Goal: Information Seeking & Learning: Learn about a topic

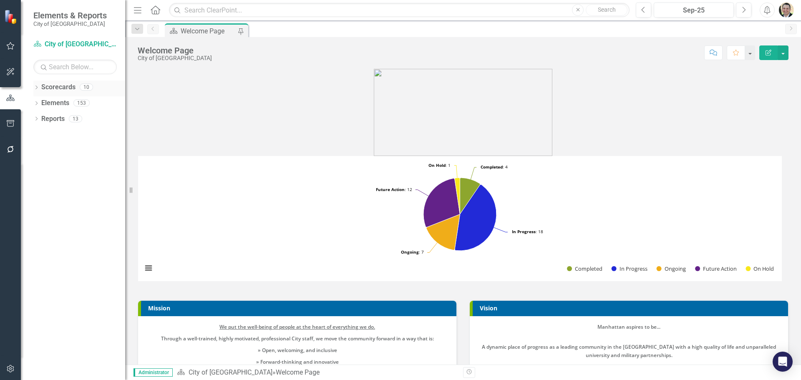
click at [39, 86] on icon "Dropdown" at bounding box center [36, 88] width 6 height 5
click at [61, 101] on link "City of [GEOGRAPHIC_DATA]" at bounding box center [85, 103] width 79 height 10
click at [40, 102] on icon "Dropdown" at bounding box center [41, 102] width 6 height 5
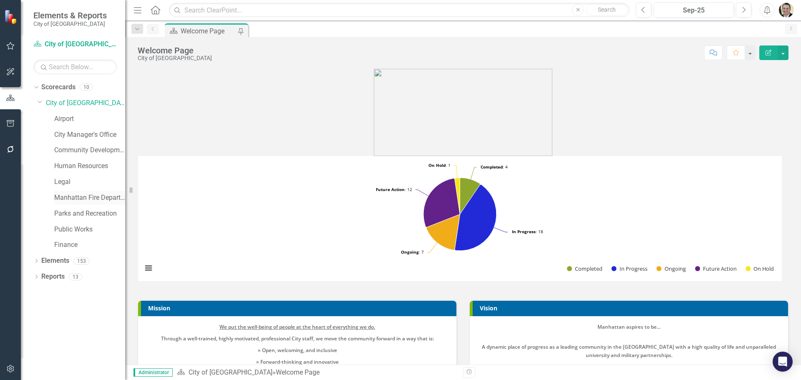
click at [73, 197] on link "Manhattan Fire Department" at bounding box center [89, 198] width 71 height 10
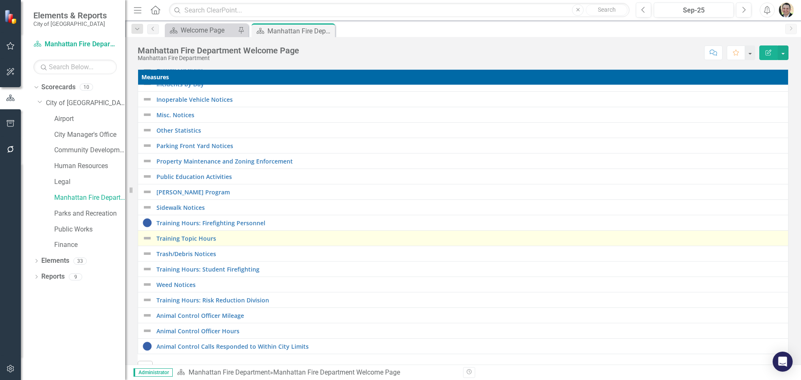
scroll to position [277, 0]
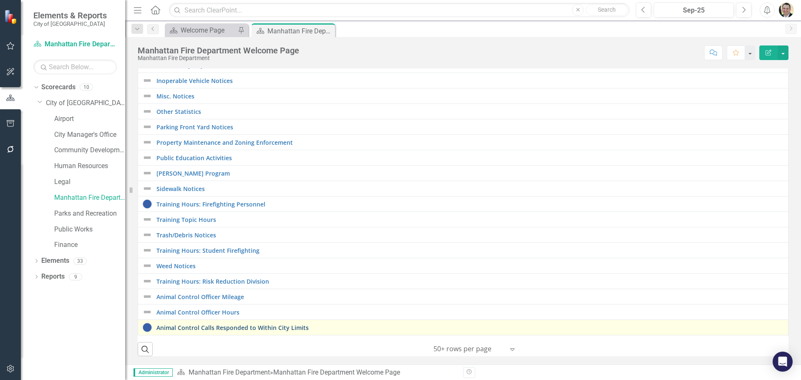
click at [251, 324] on link "Animal Control Calls Responded to Within City Limits" at bounding box center [469, 327] width 627 height 6
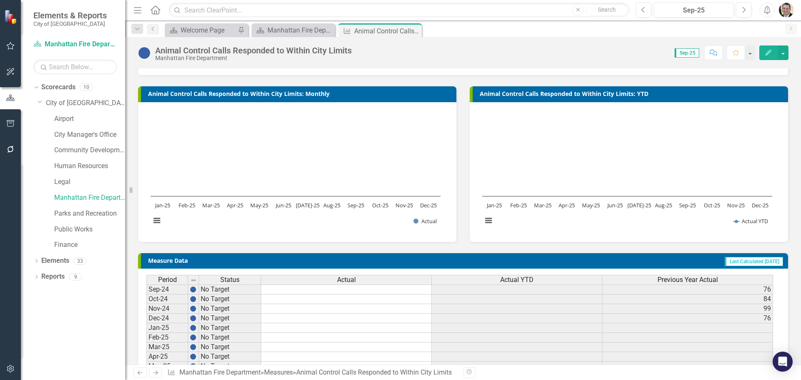
scroll to position [90, 0]
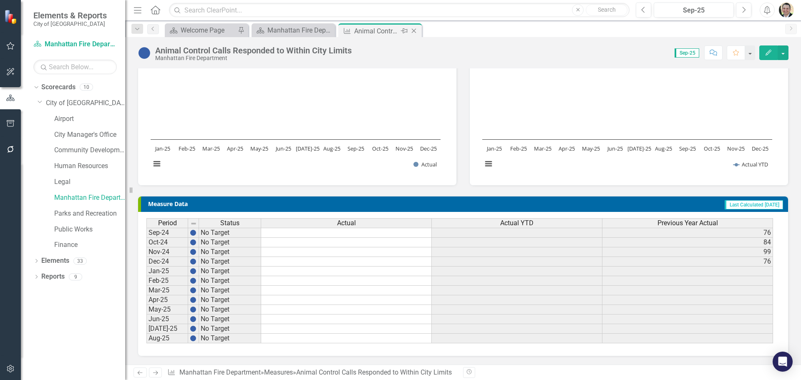
click at [411, 30] on icon "Close" at bounding box center [414, 31] width 8 height 7
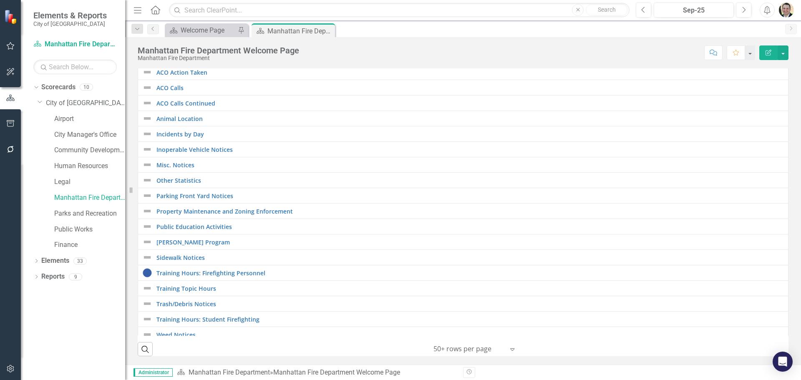
scroll to position [184, 0]
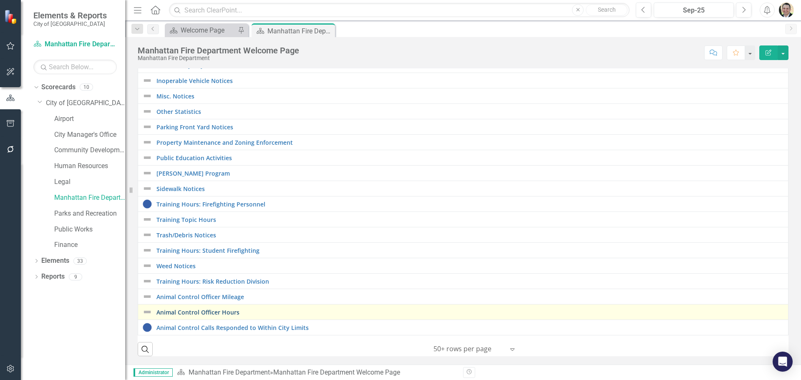
click at [206, 309] on link "Animal Control Officer Hours" at bounding box center [469, 312] width 627 height 6
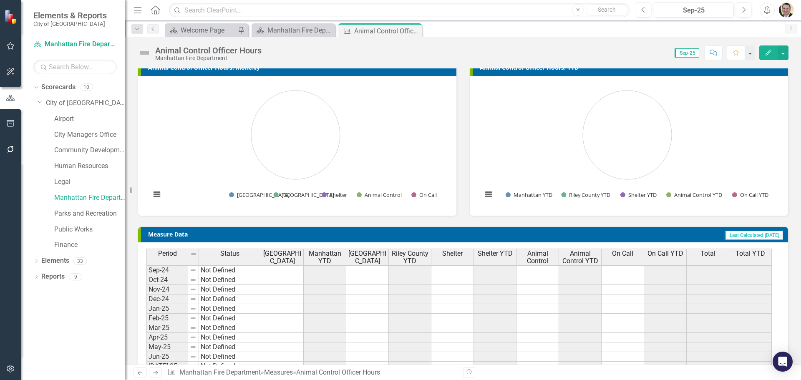
scroll to position [97, 0]
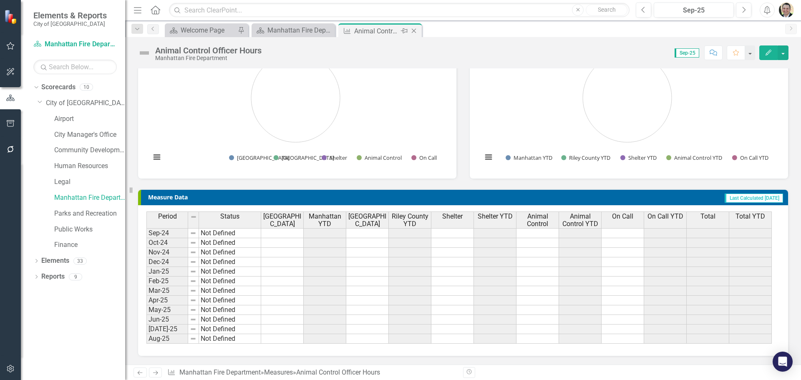
click at [414, 31] on icon at bounding box center [414, 31] width 5 height 5
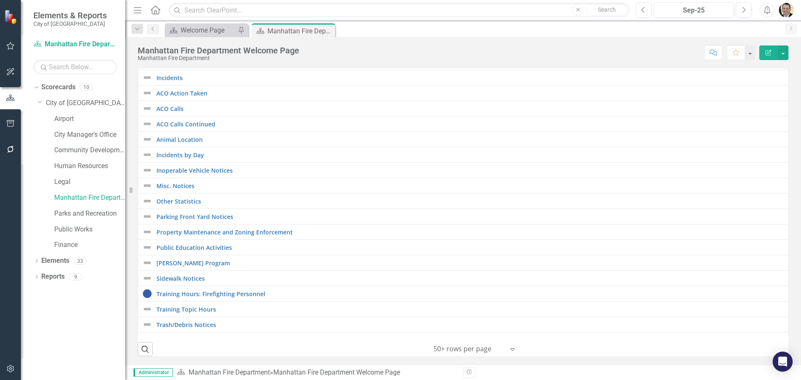
scroll to position [184, 0]
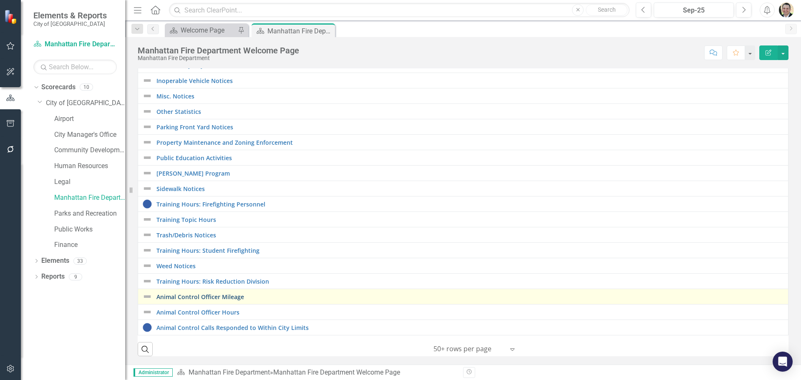
click at [186, 294] on link "Animal Control Officer Mileage" at bounding box center [469, 297] width 627 height 6
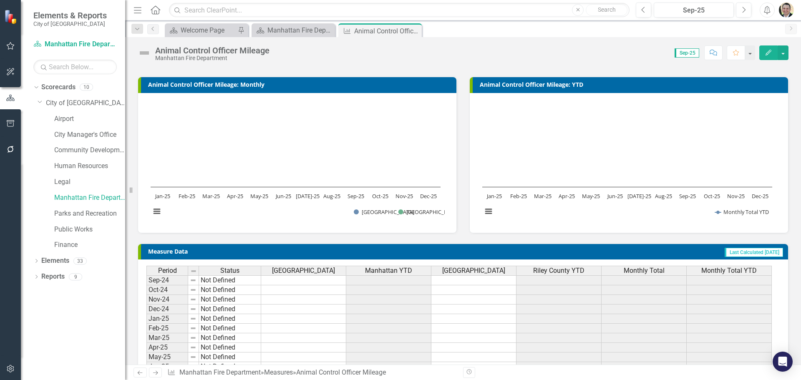
scroll to position [90, 0]
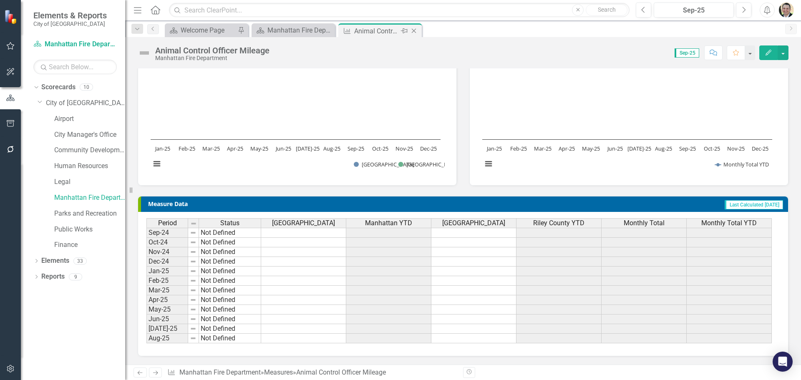
click at [414, 30] on icon at bounding box center [414, 31] width 5 height 5
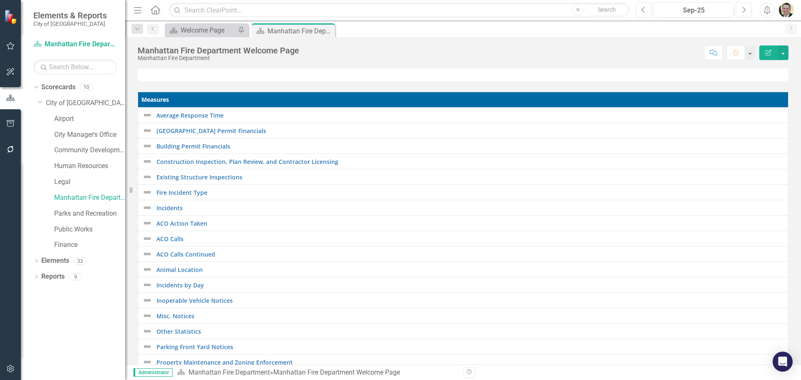
scroll to position [271, 0]
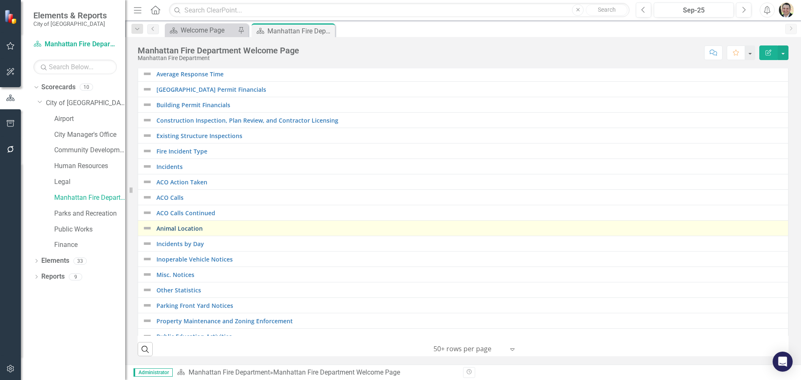
click at [192, 226] on link "Animal Location" at bounding box center [469, 228] width 627 height 6
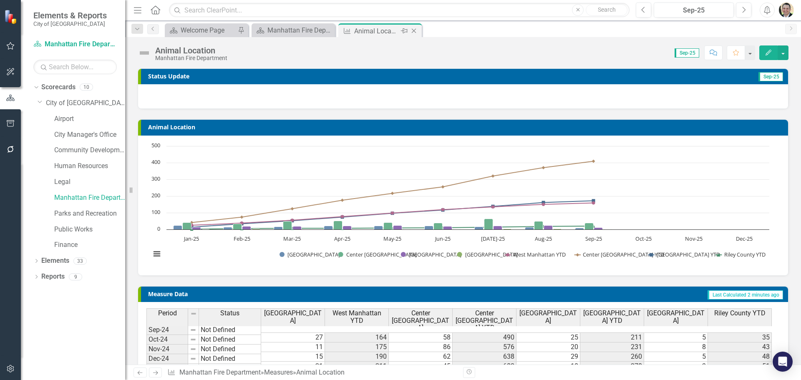
click at [413, 31] on icon "Close" at bounding box center [414, 31] width 8 height 7
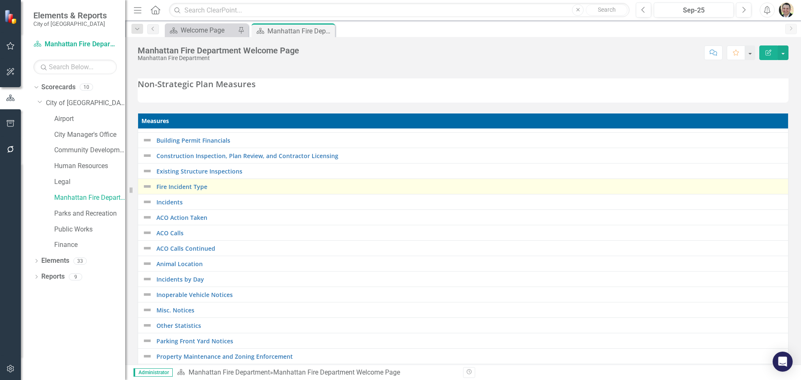
scroll to position [42, 0]
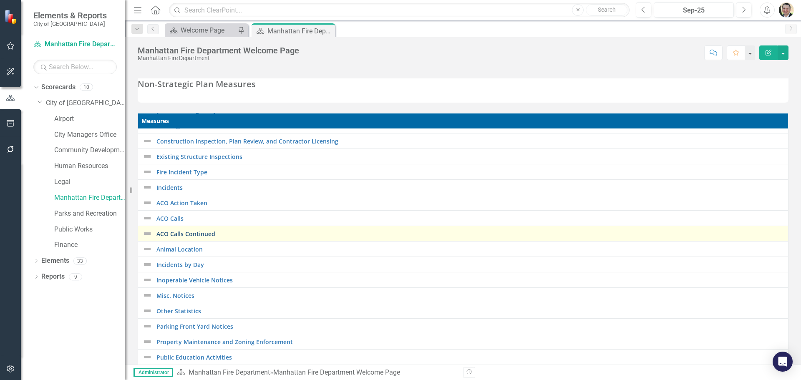
click at [194, 234] on link "ACO Calls Continued" at bounding box center [469, 234] width 627 height 6
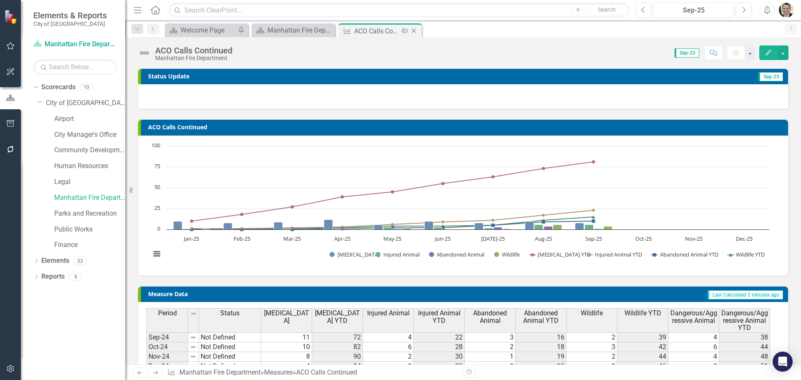
click at [413, 30] on icon at bounding box center [414, 31] width 5 height 5
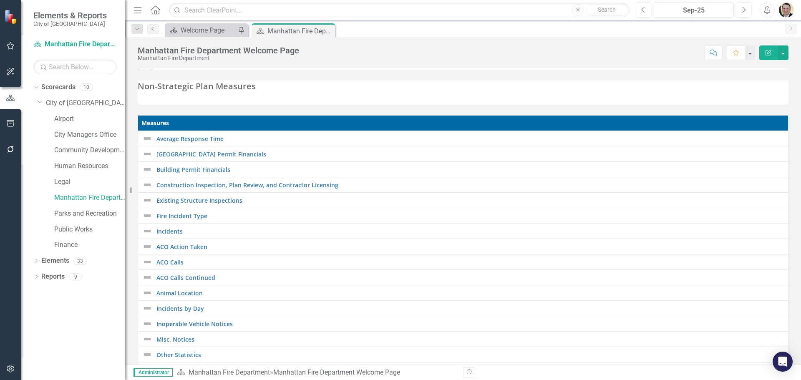
scroll to position [209, 0]
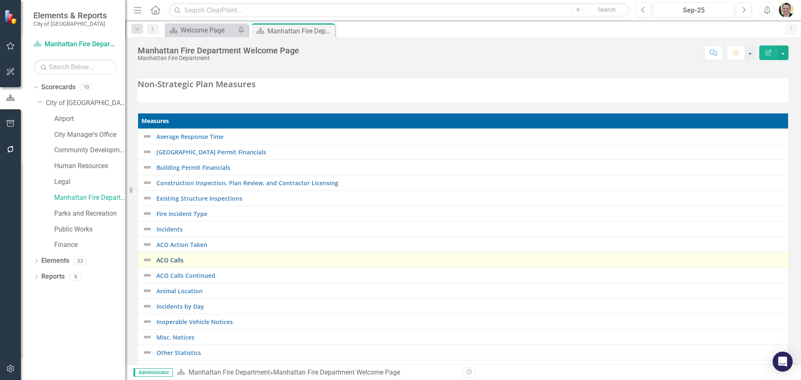
click at [172, 262] on link "ACO Calls" at bounding box center [469, 260] width 627 height 6
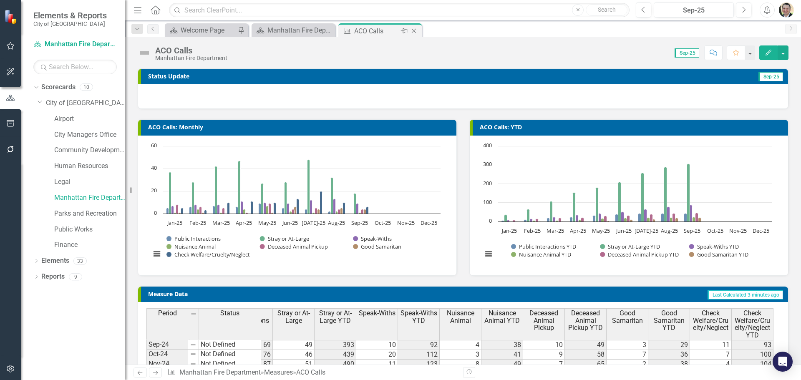
click at [413, 30] on icon "Close" at bounding box center [414, 31] width 8 height 7
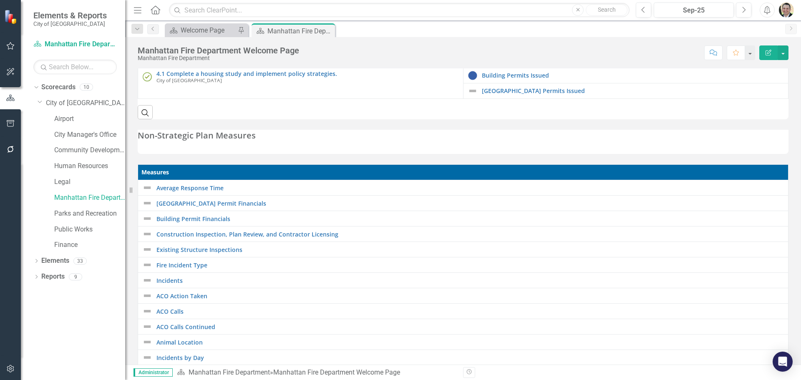
scroll to position [250, 0]
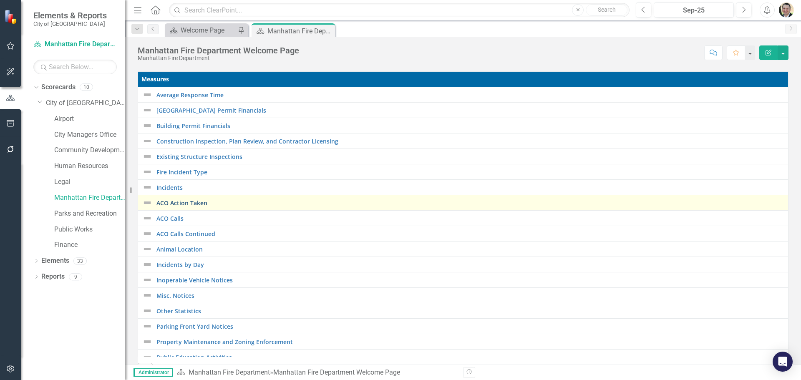
click at [187, 202] on link "ACO Action Taken" at bounding box center [469, 203] width 627 height 6
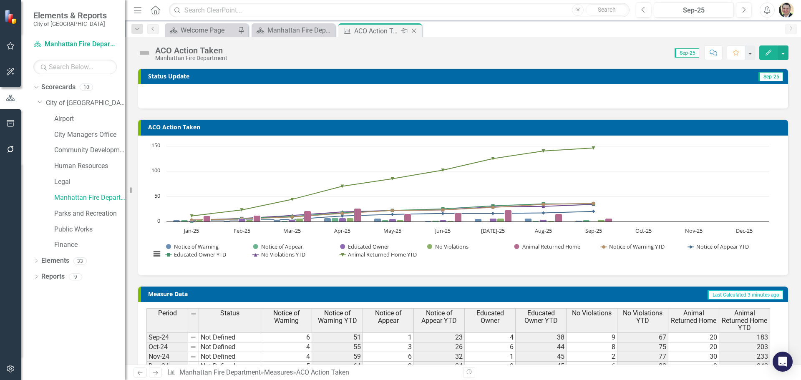
click at [411, 30] on icon "Close" at bounding box center [414, 31] width 8 height 7
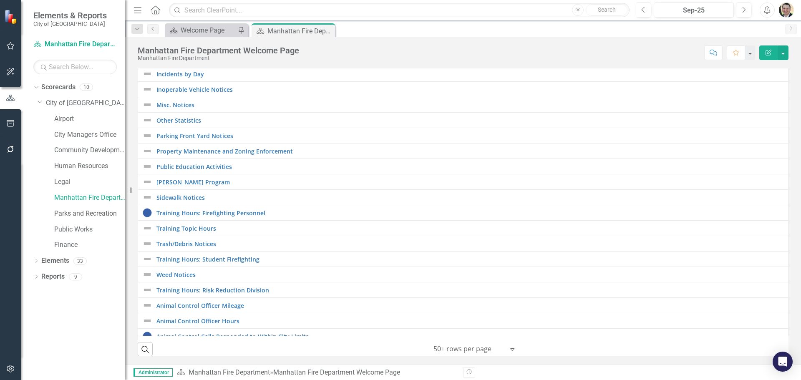
scroll to position [184, 0]
